Goal: Information Seeking & Learning: Understand process/instructions

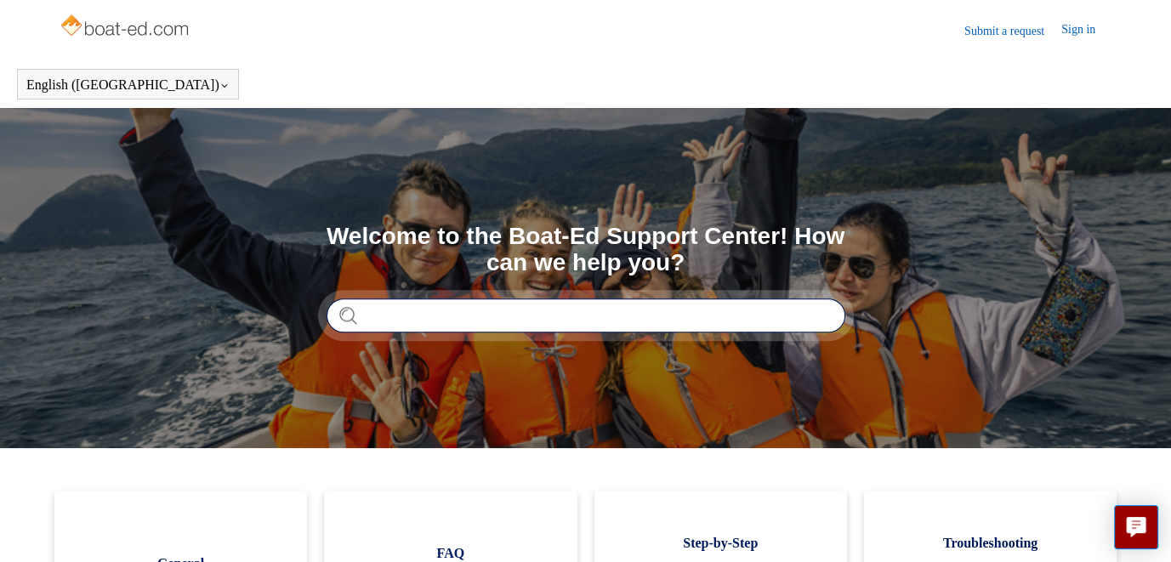
click at [508, 313] on input "Search" at bounding box center [586, 316] width 519 height 34
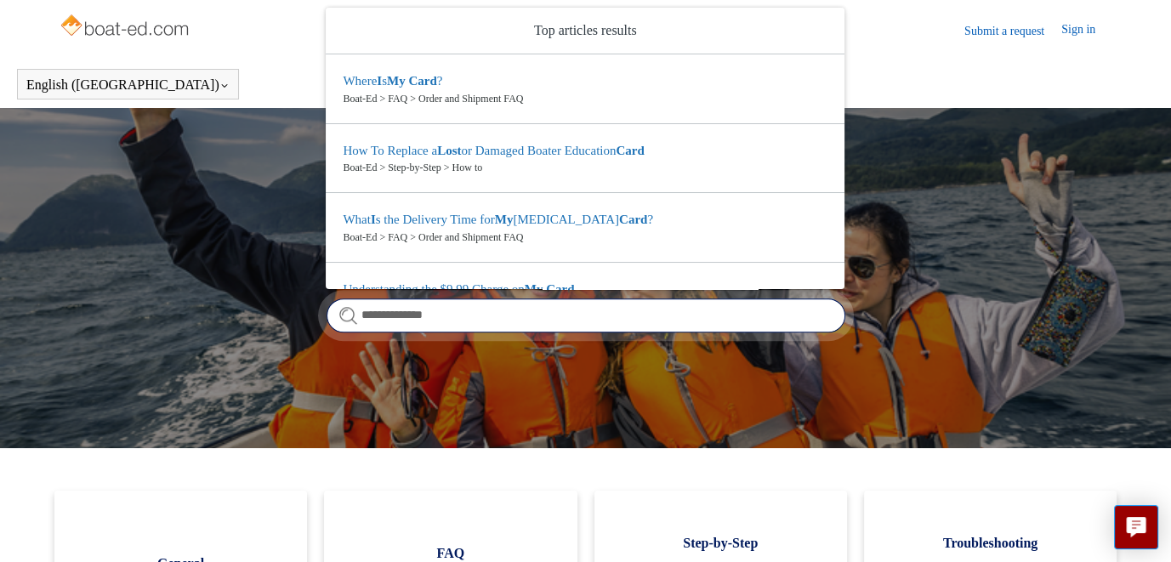
type input "**********"
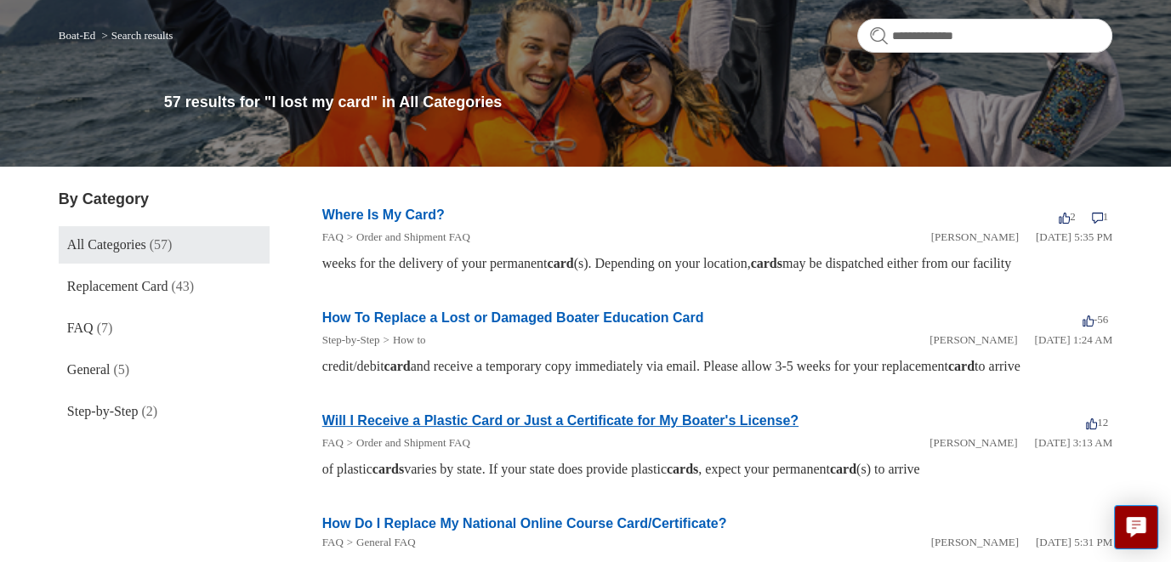
scroll to position [170, 0]
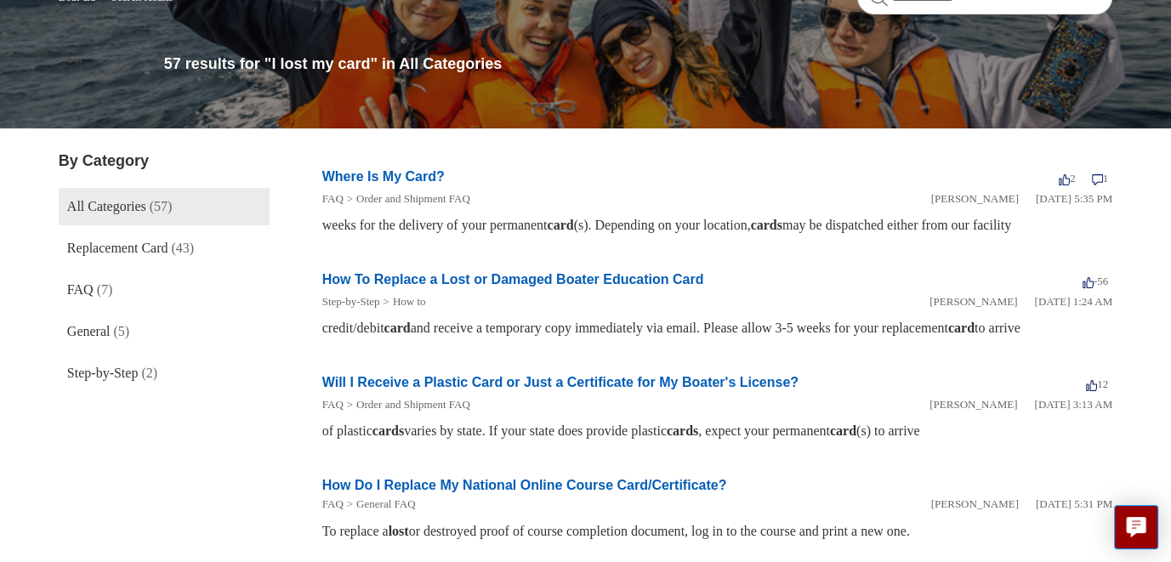
click at [556, 278] on link "How To Replace a Lost or Damaged Boater Education Card" at bounding box center [513, 279] width 382 height 14
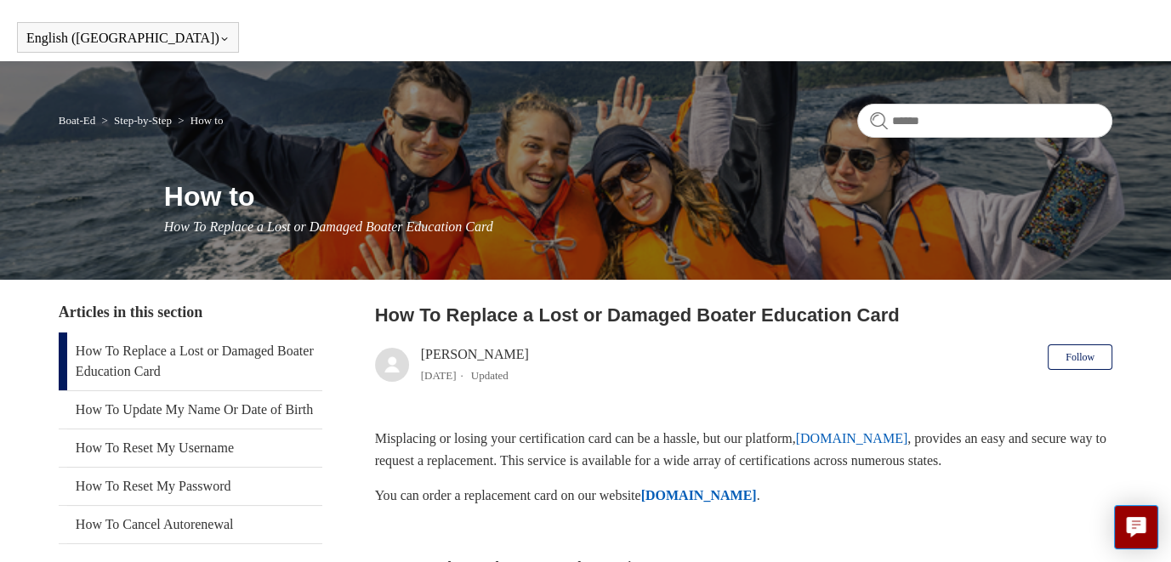
scroll to position [170, 0]
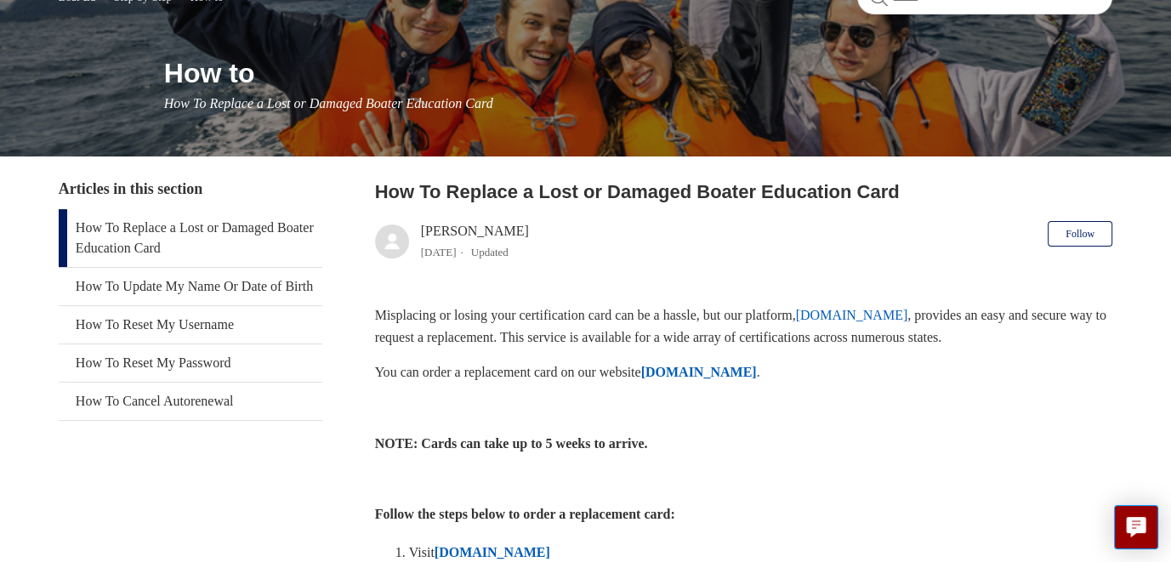
click at [900, 316] on link "[DOMAIN_NAME]" at bounding box center [852, 315] width 112 height 14
